Goal: Information Seeking & Learning: Learn about a topic

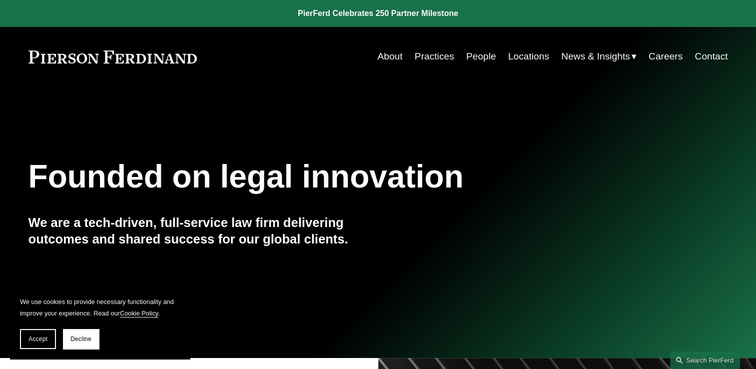
click at [480, 58] on link "People" at bounding box center [481, 56] width 30 height 19
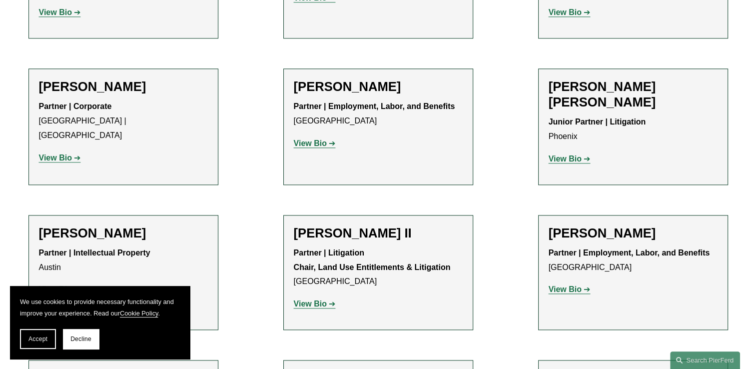
scroll to position [1082, 0]
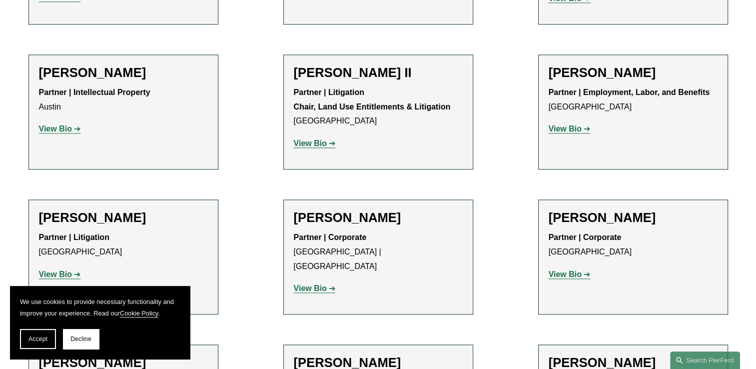
click at [56, 270] on strong "View Bio" at bounding box center [55, 274] width 33 height 8
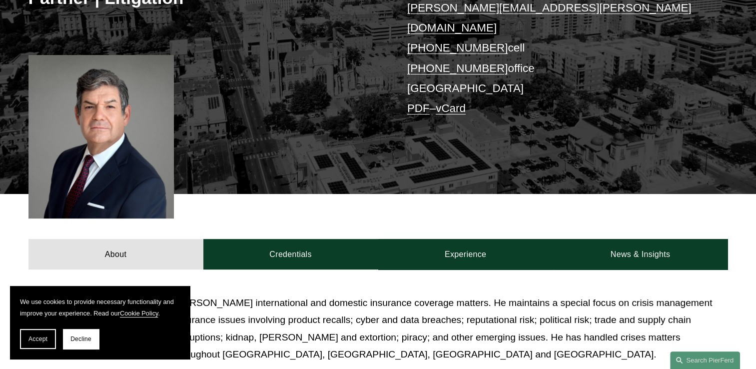
scroll to position [373, 0]
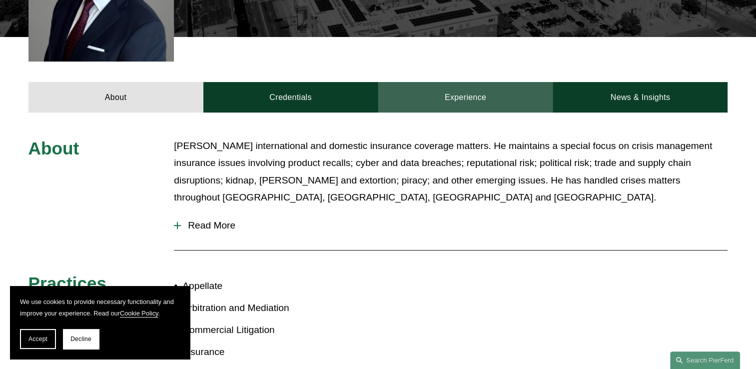
click at [449, 83] on link "Experience" at bounding box center [465, 97] width 175 height 30
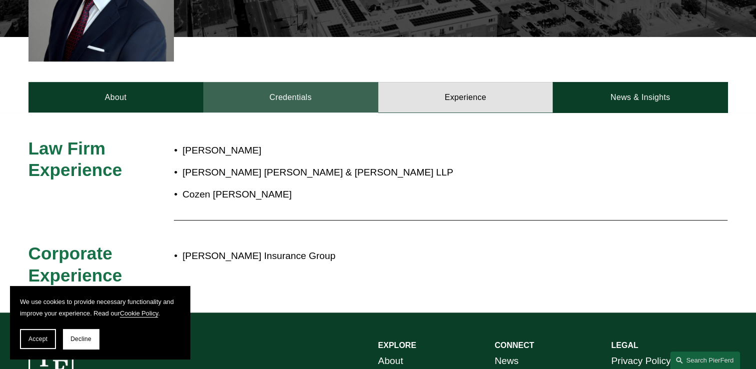
click at [302, 85] on link "Credentials" at bounding box center [290, 97] width 175 height 30
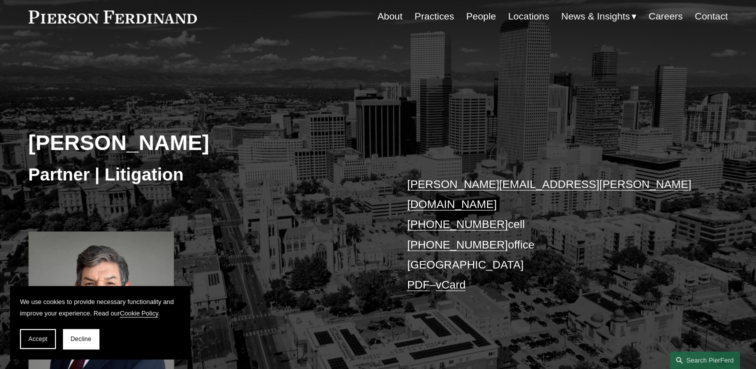
scroll to position [206, 0]
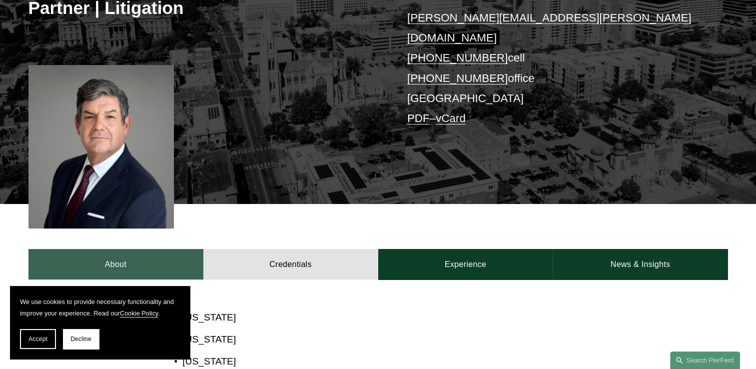
click at [126, 249] on link "About" at bounding box center [115, 264] width 175 height 30
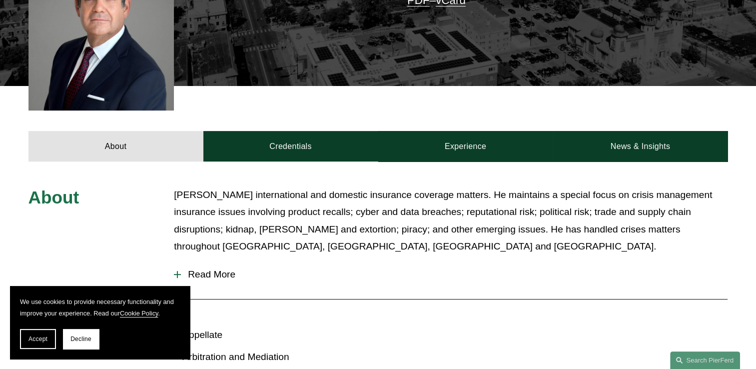
scroll to position [373, 0]
